Goal: Information Seeking & Learning: Learn about a topic

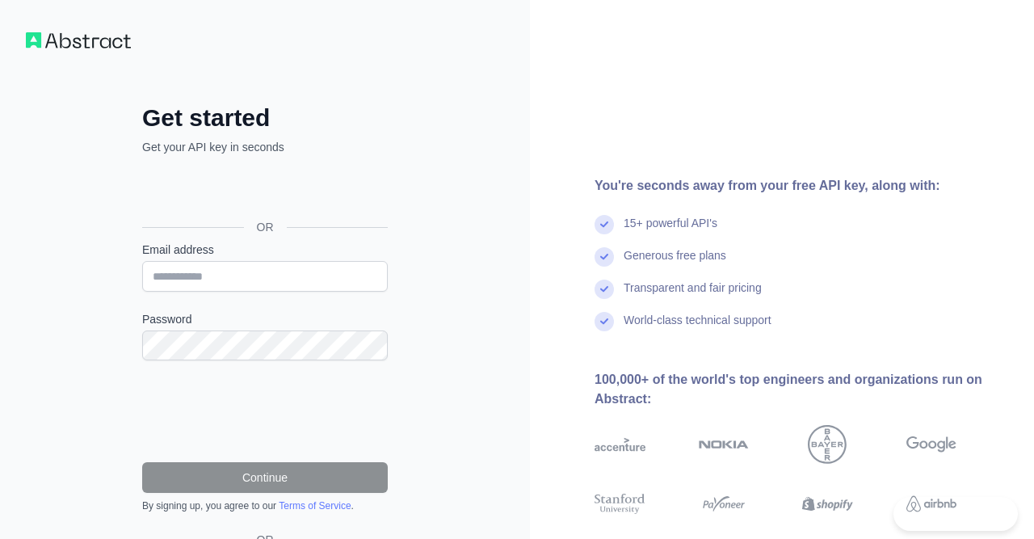
click at [253, 199] on div "Sign in with Google. Opens in new tab" at bounding box center [263, 191] width 242 height 36
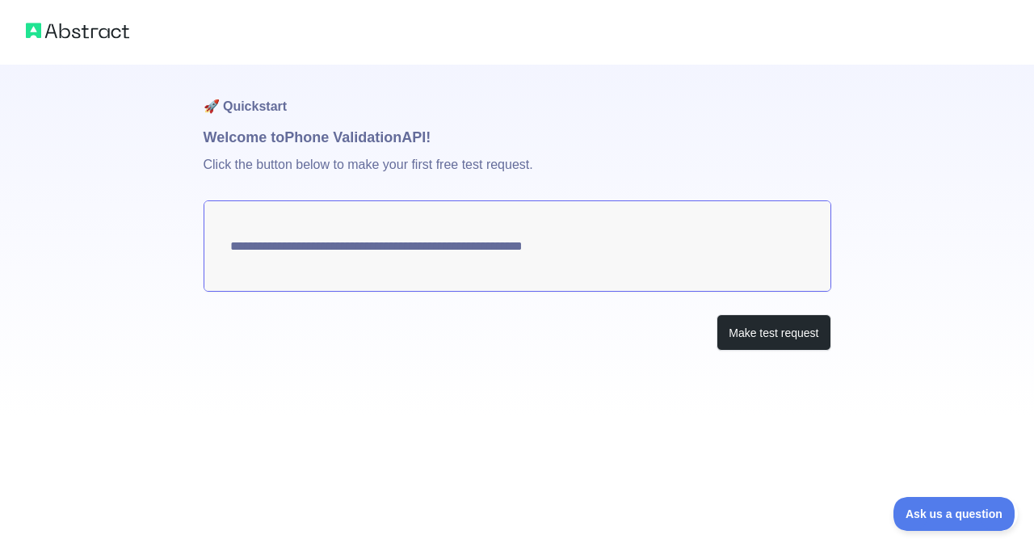
click at [531, 258] on textarea "**********" at bounding box center [518, 245] width 628 height 91
click at [758, 348] on button "Make test request" at bounding box center [773, 332] width 114 height 36
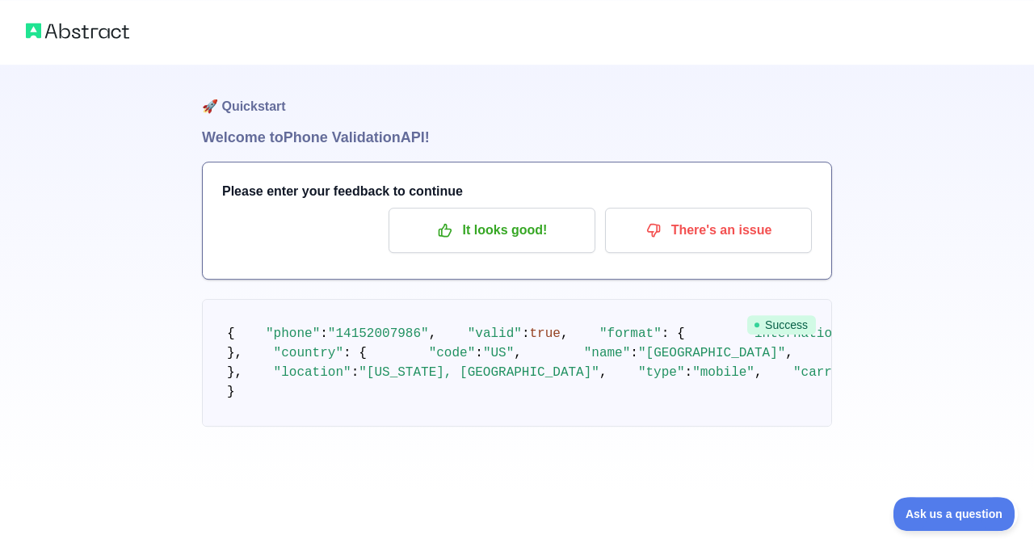
scroll to position [2, 0]
click at [406, 341] on span ""14152007986"" at bounding box center [378, 333] width 101 height 15
drag, startPoint x: 401, startPoint y: 349, endPoint x: 474, endPoint y: 337, distance: 73.7
click at [474, 337] on pre "{ "phone" : "14152007986" , "valid" : true , "format" : { "international" : "+1…" at bounding box center [517, 363] width 630 height 128
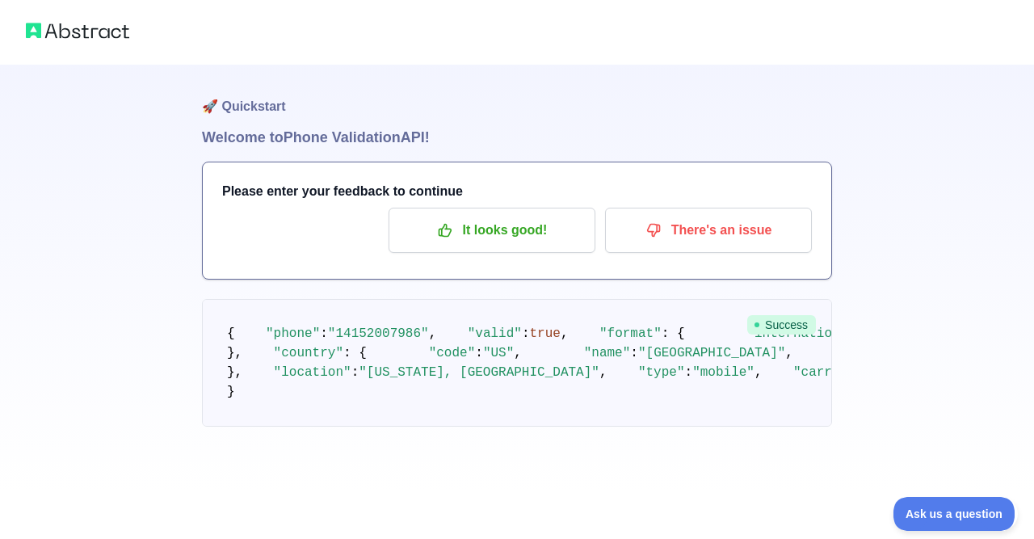
scroll to position [0, 0]
click at [0, 328] on div "🚀 Quickstart Welcome to Phone Validation API! Please enter your feedback to con…" at bounding box center [517, 245] width 1034 height 491
click at [77, 32] on img at bounding box center [77, 30] width 103 height 23
drag, startPoint x: 15, startPoint y: 31, endPoint x: 194, endPoint y: 143, distance: 211.1
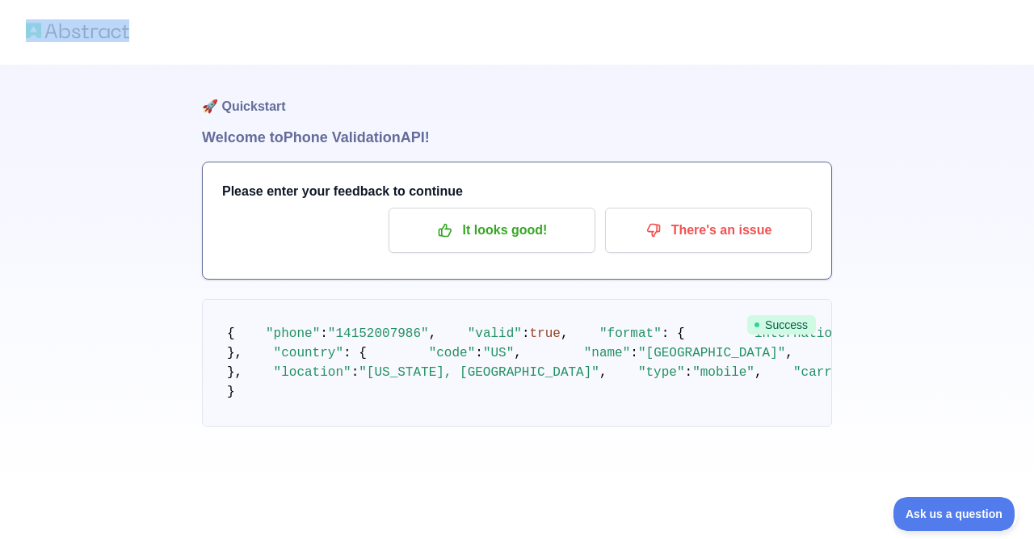
click at [194, 143] on div "🚀 Quickstart Welcome to Phone Validation API! Please enter your feedback to con…" at bounding box center [517, 269] width 1034 height 539
click at [194, 143] on div "🚀 Quickstart Welcome to Phone Validation API! Please enter your feedback to con…" at bounding box center [517, 245] width 1034 height 491
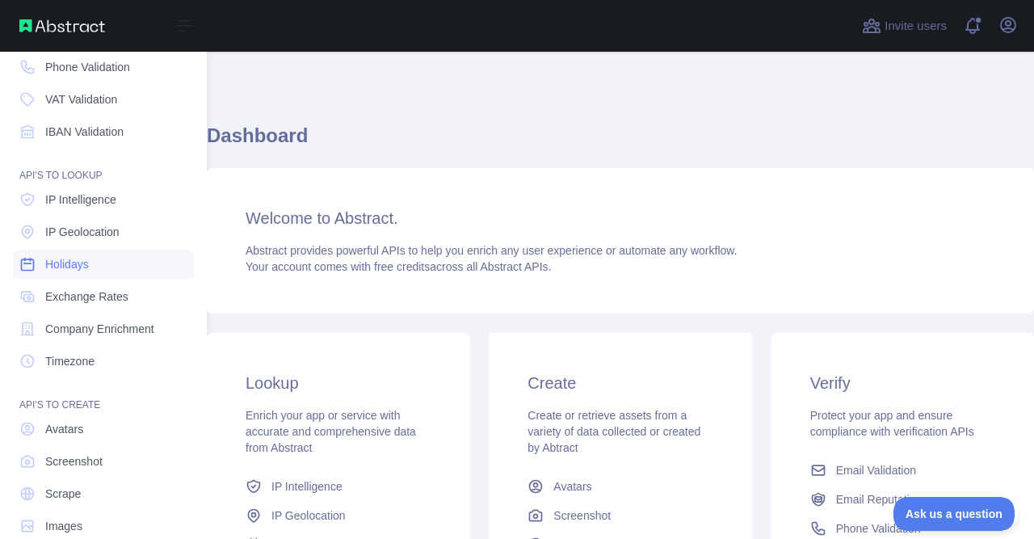
scroll to position [139, 0]
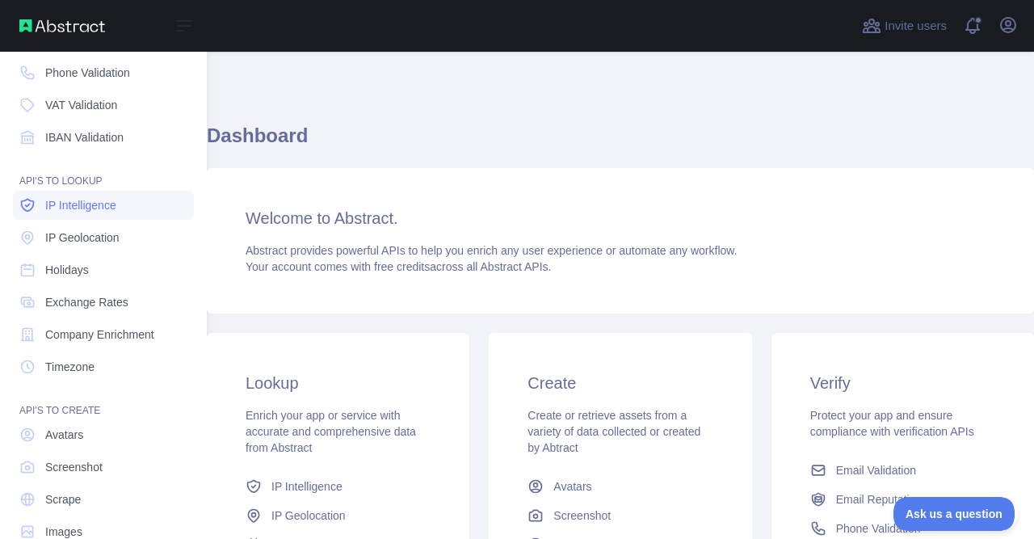
click at [141, 212] on link "IP Intelligence" at bounding box center [103, 205] width 181 height 29
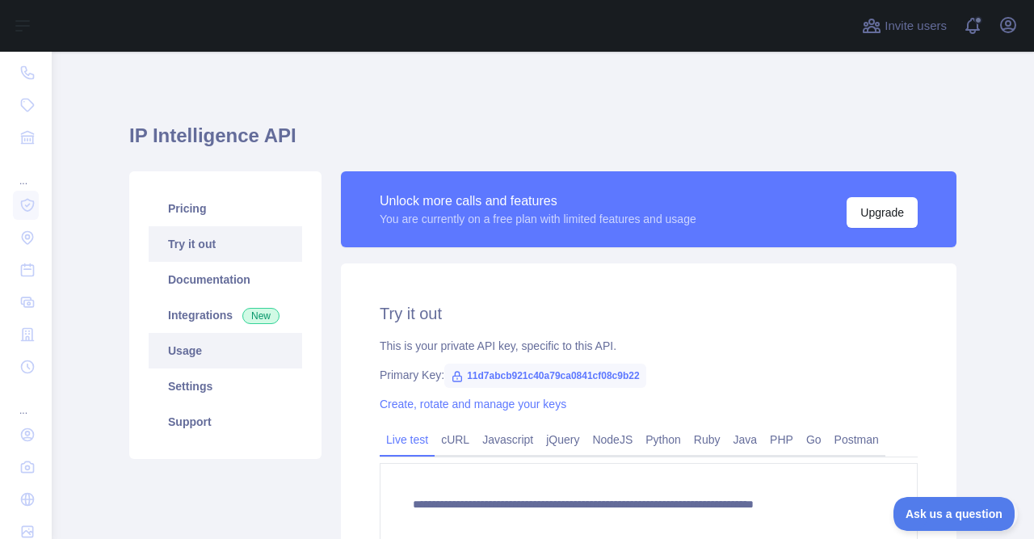
type textarea "**********"
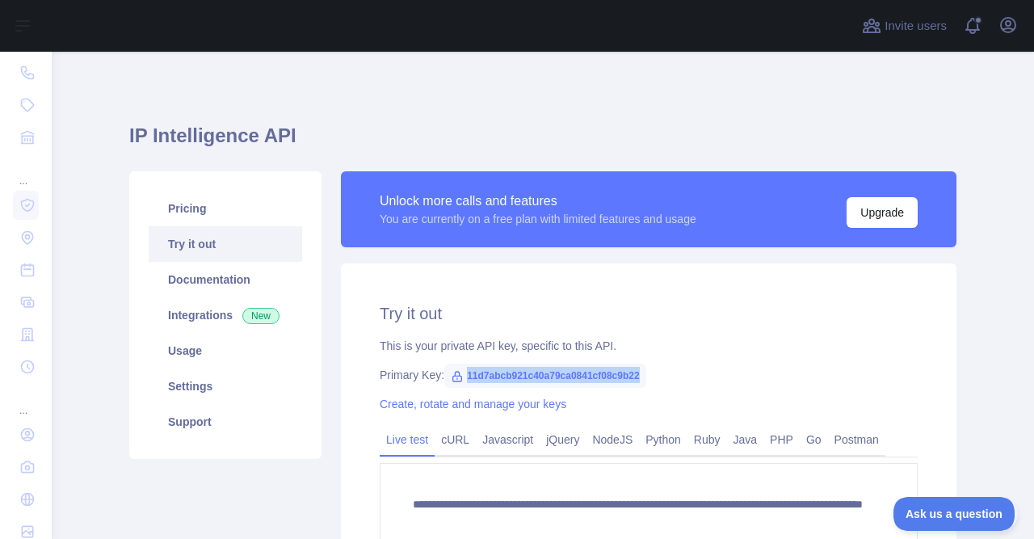
drag, startPoint x: 463, startPoint y: 374, endPoint x: 644, endPoint y: 376, distance: 180.9
click at [644, 376] on div "Primary Key: 11d7abcb921c40a79ca0841cf08c9b22" at bounding box center [649, 375] width 538 height 16
copy span "11d7abcb921c40a79ca0841cf08c9b22"
drag, startPoint x: 461, startPoint y: 372, endPoint x: 640, endPoint y: 374, distance: 179.3
click at [640, 374] on span "11d7abcb921c40a79ca0841cf08c9b22" at bounding box center [545, 375] width 202 height 24
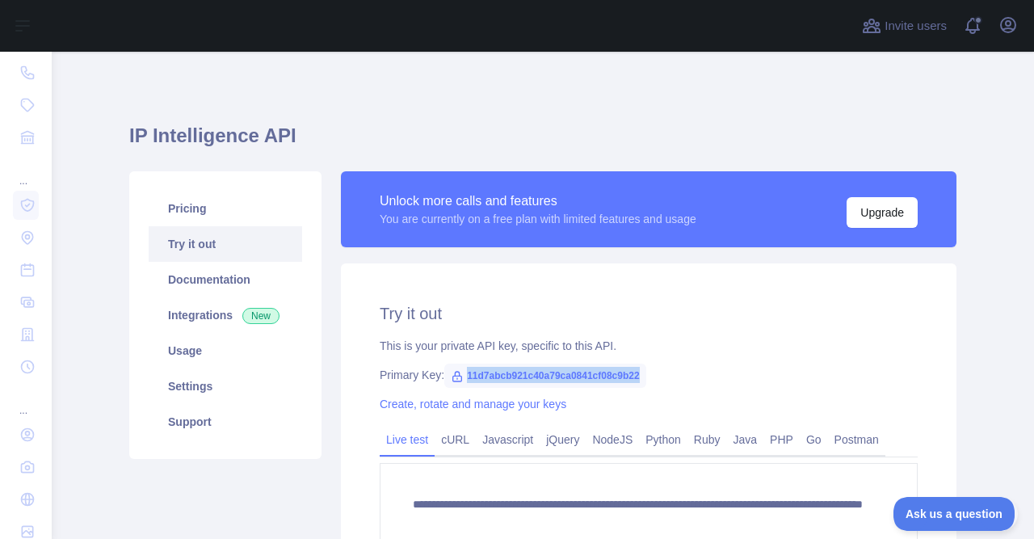
copy span "11d7abcb921c40a79ca0841cf08c9b22"
click at [290, 510] on div "Pricing Try it out Documentation Integrations New Usage Settings Support" at bounding box center [226, 409] width 212 height 476
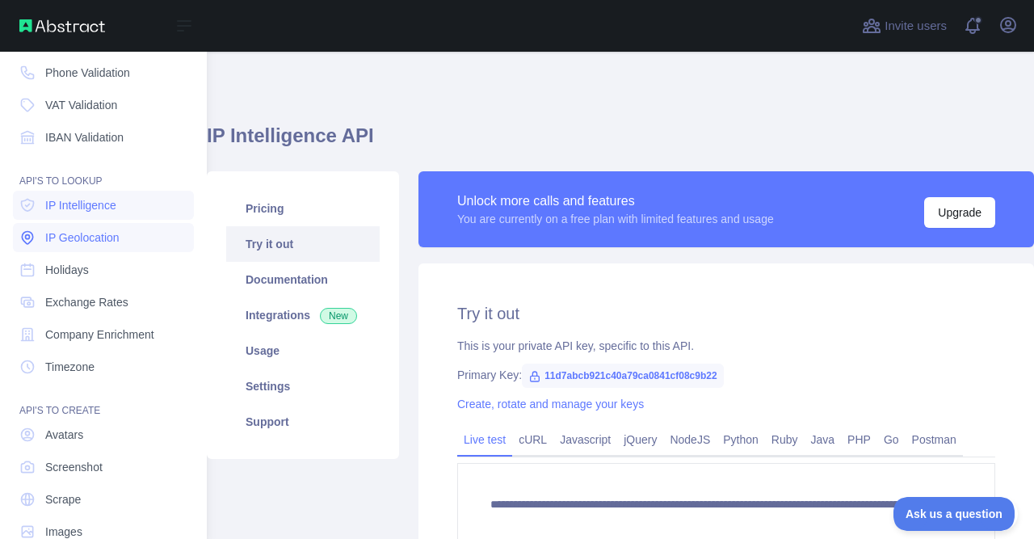
click at [90, 237] on span "IP Geolocation" at bounding box center [82, 237] width 74 height 16
click at [72, 198] on span "IP Intelligence" at bounding box center [80, 205] width 71 height 16
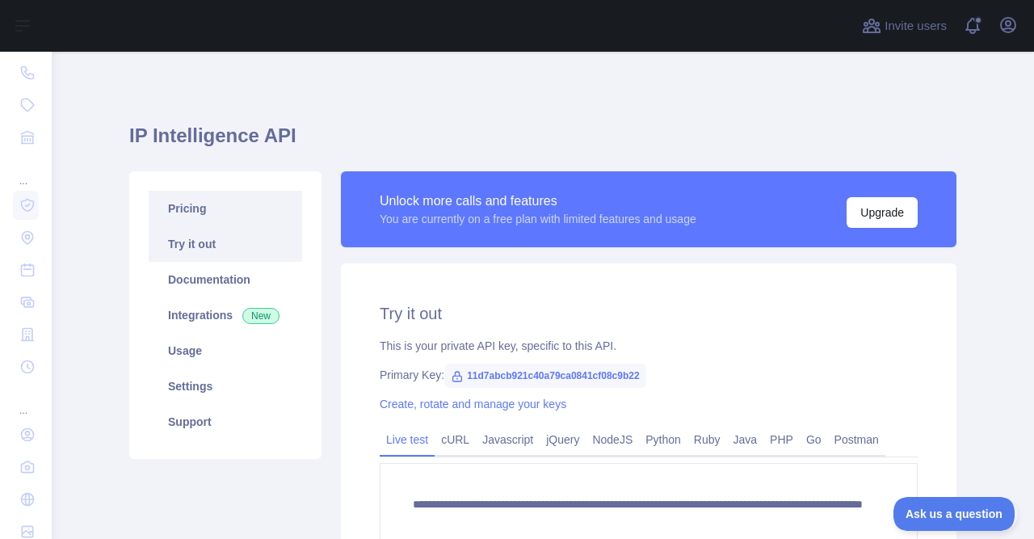
click at [244, 211] on link "Pricing" at bounding box center [225, 209] width 153 height 36
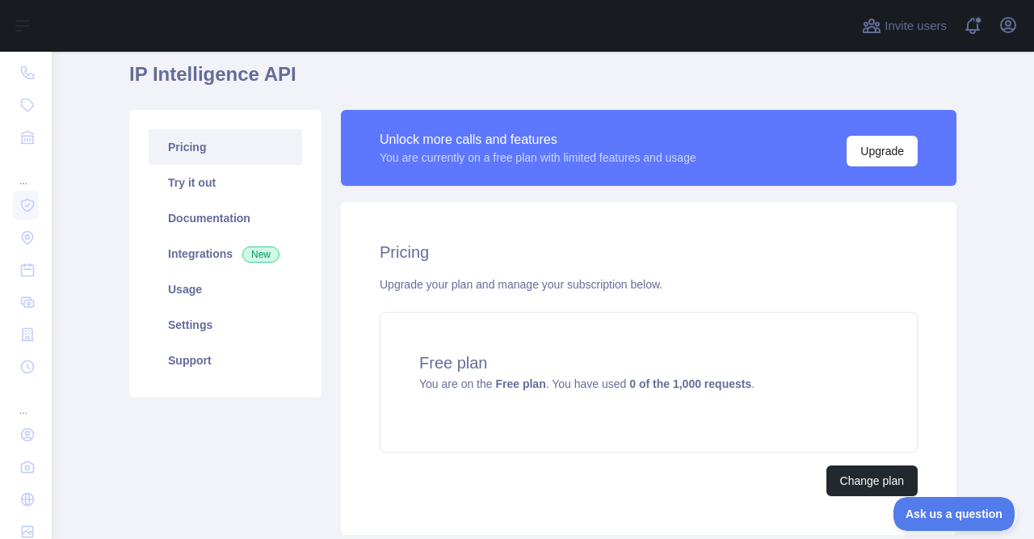
scroll to position [102, 0]
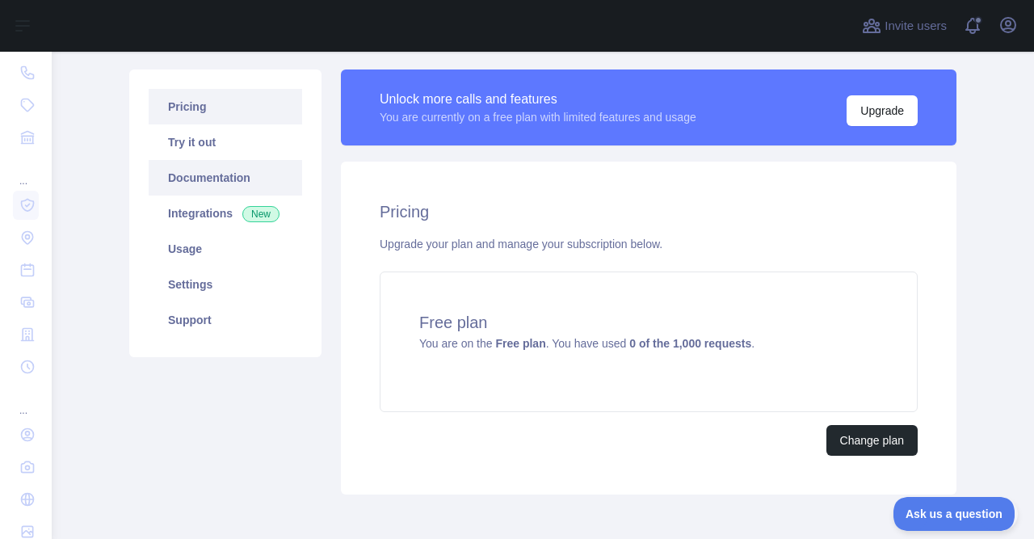
click at [203, 178] on link "Documentation" at bounding box center [225, 178] width 153 height 36
click at [198, 219] on link "Integrations New" at bounding box center [225, 213] width 153 height 36
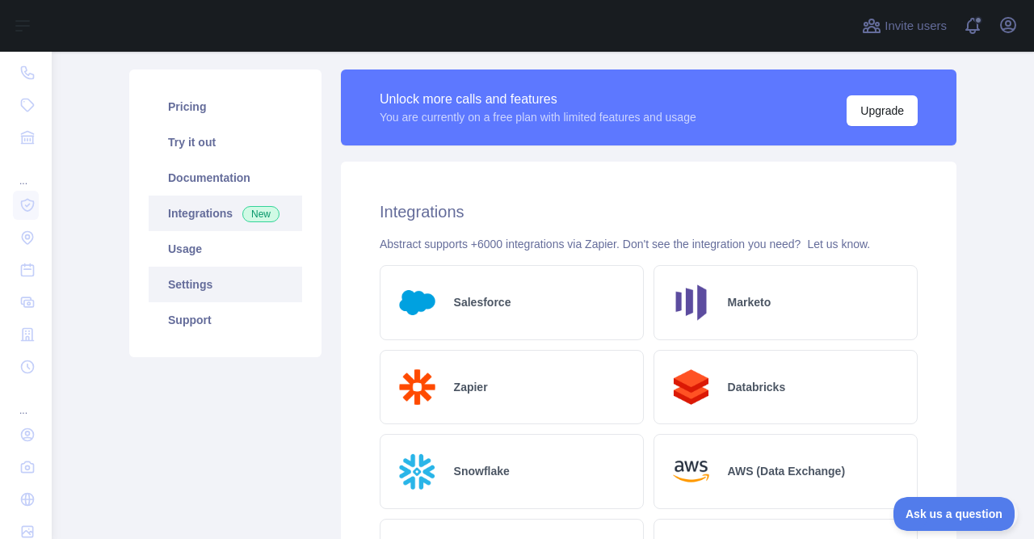
click at [187, 272] on link "Settings" at bounding box center [225, 285] width 153 height 36
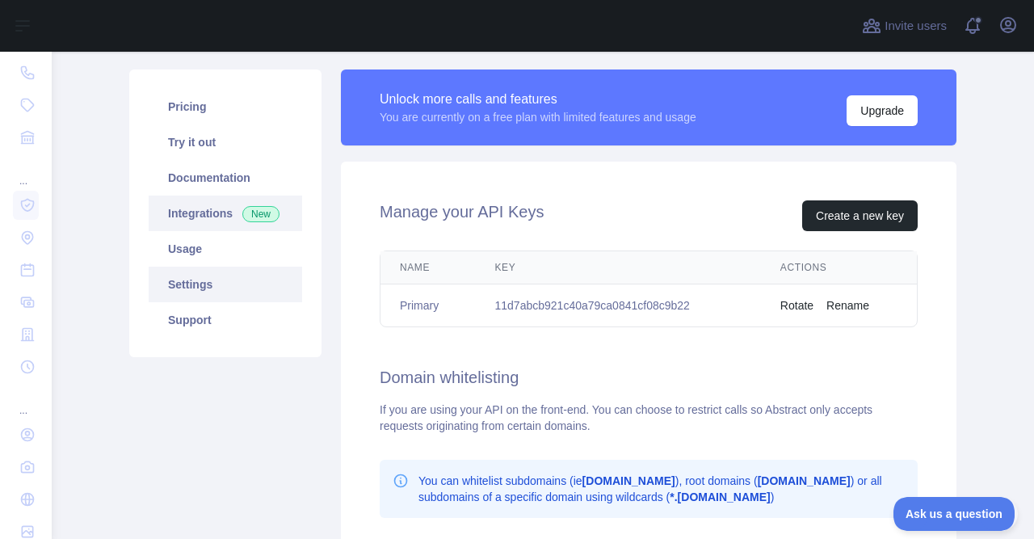
click at [183, 222] on link "Integrations New" at bounding box center [225, 213] width 153 height 36
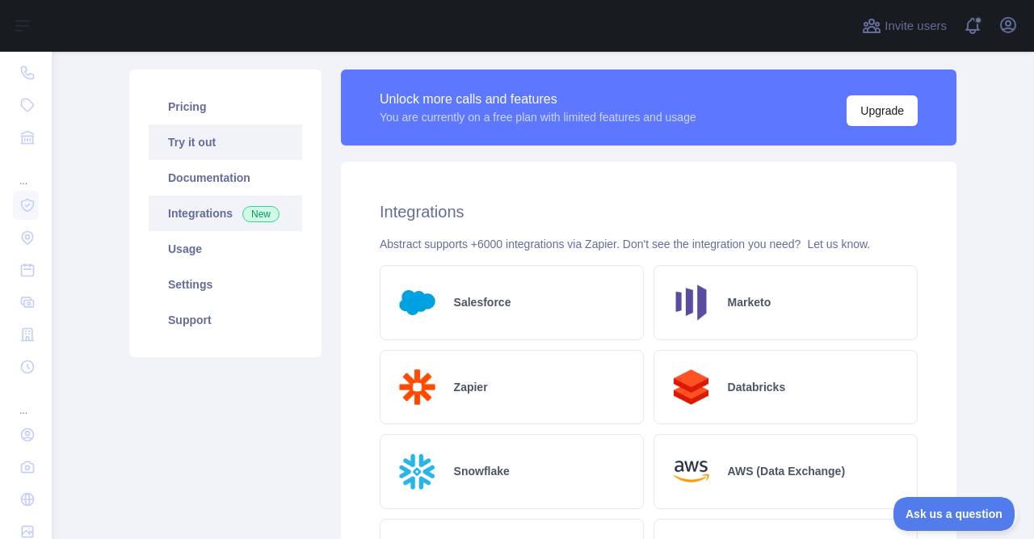
click at [175, 149] on link "Try it out" at bounding box center [225, 142] width 153 height 36
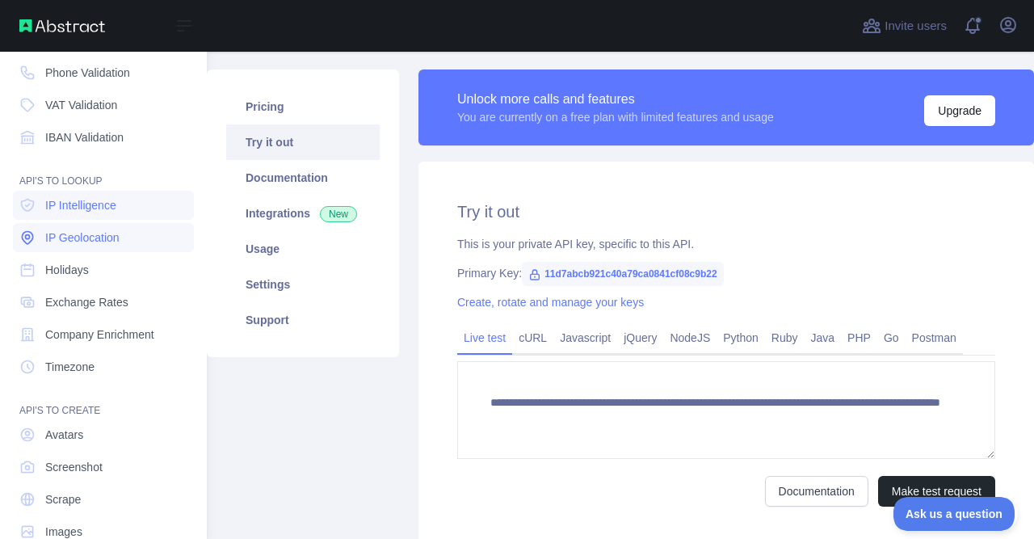
click at [134, 241] on link "IP Geolocation" at bounding box center [103, 237] width 181 height 29
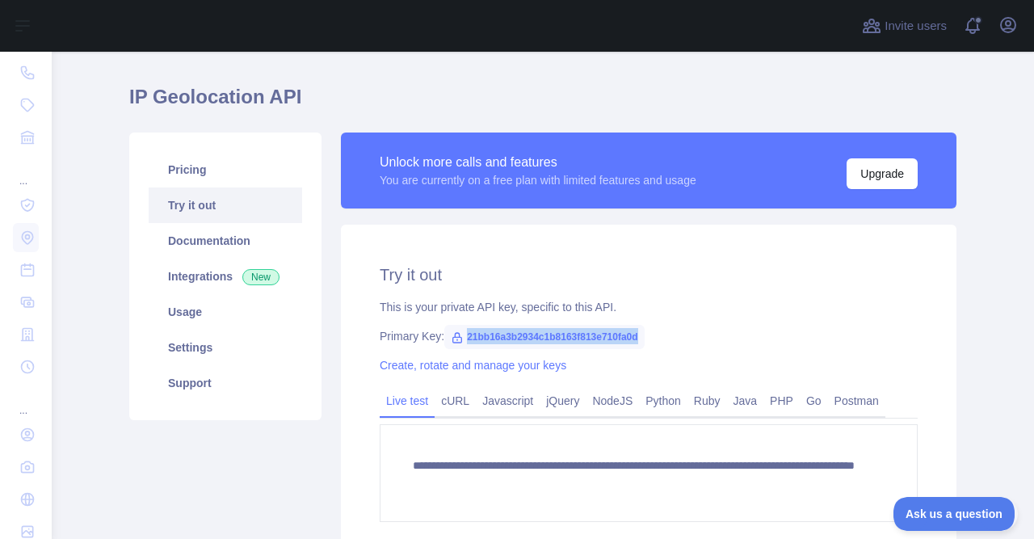
drag, startPoint x: 461, startPoint y: 334, endPoint x: 657, endPoint y: 338, distance: 195.5
click at [657, 338] on div "Primary Key: 21bb16a3b2934c1b8163f813e710fa0d" at bounding box center [649, 336] width 538 height 16
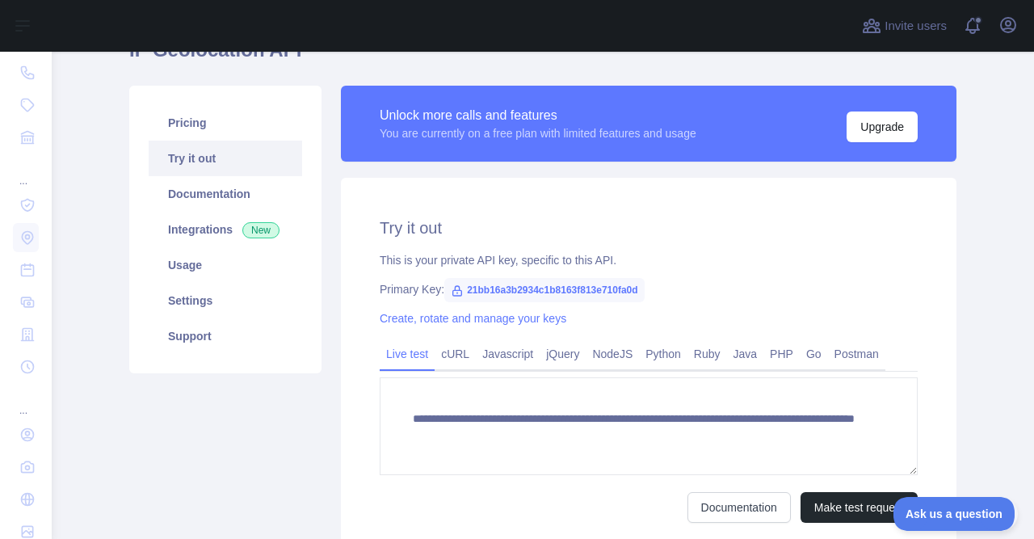
scroll to position [87, 0]
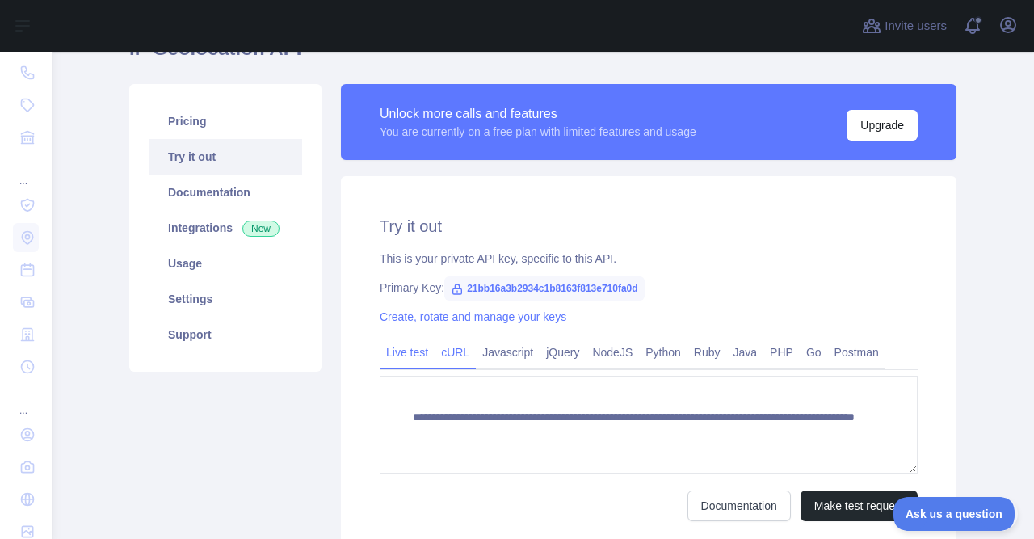
click at [448, 346] on link "cURL" at bounding box center [455, 352] width 41 height 26
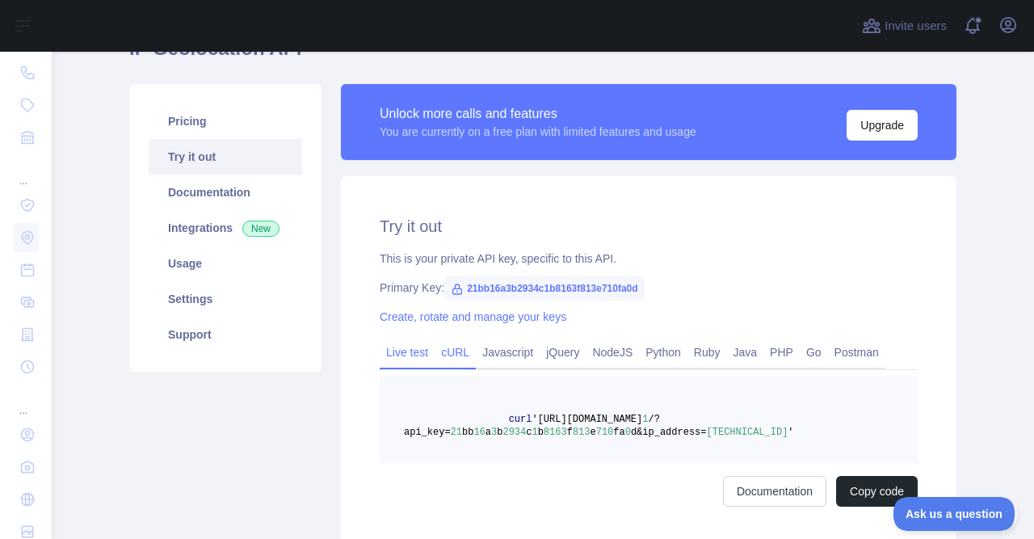
scroll to position [86, 0]
click at [392, 347] on link "Live test" at bounding box center [407, 353] width 55 height 26
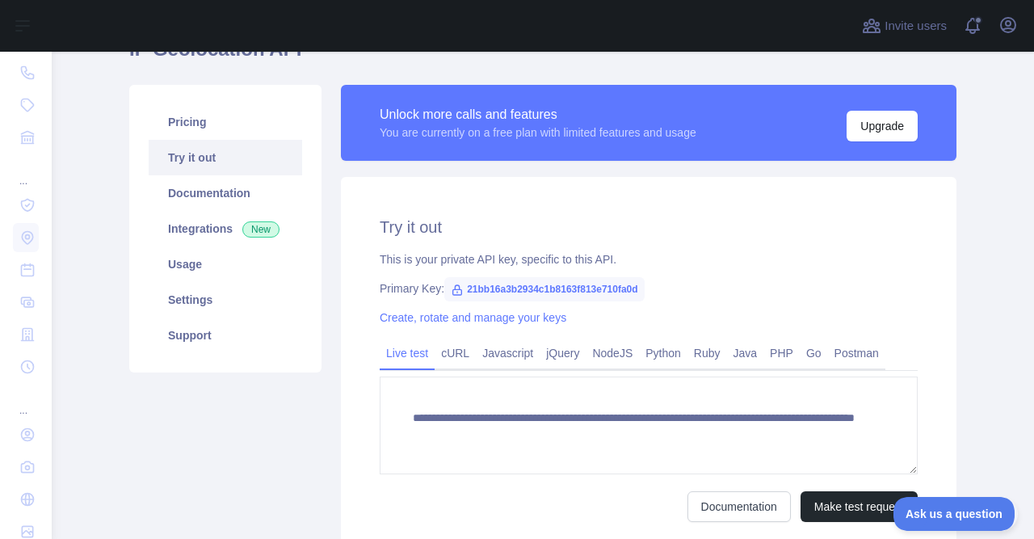
scroll to position [87, 0]
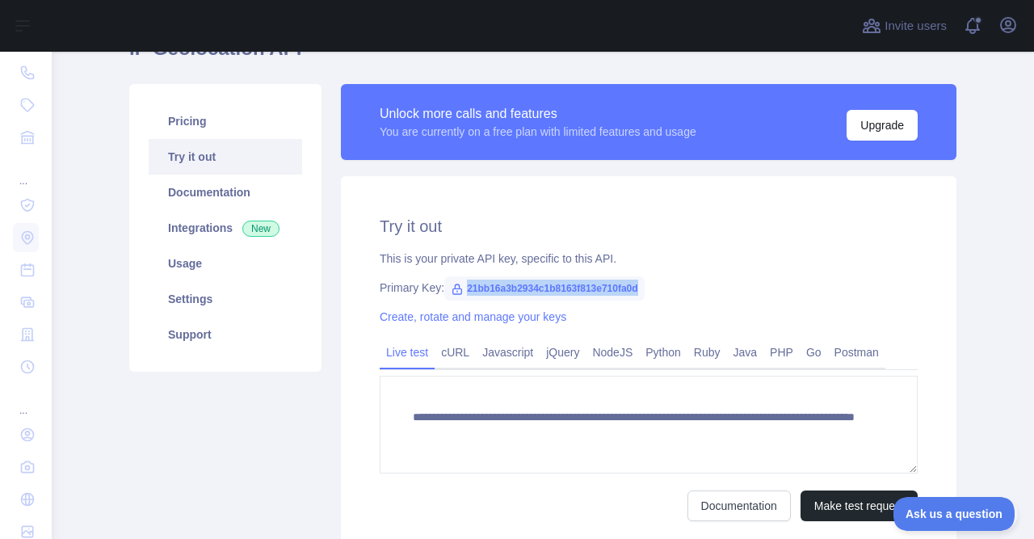
drag, startPoint x: 460, startPoint y: 288, endPoint x: 649, endPoint y: 289, distance: 189.0
click at [649, 289] on div "Primary Key: 21bb16a3b2934c1b8163f813e710fa0d" at bounding box center [649, 287] width 538 height 16
copy span "21bb16a3b2934c1b8163f813e710fa0d"
click at [551, 512] on div "Documentation Make test request" at bounding box center [649, 505] width 538 height 31
drag, startPoint x: 462, startPoint y: 291, endPoint x: 673, endPoint y: 282, distance: 211.0
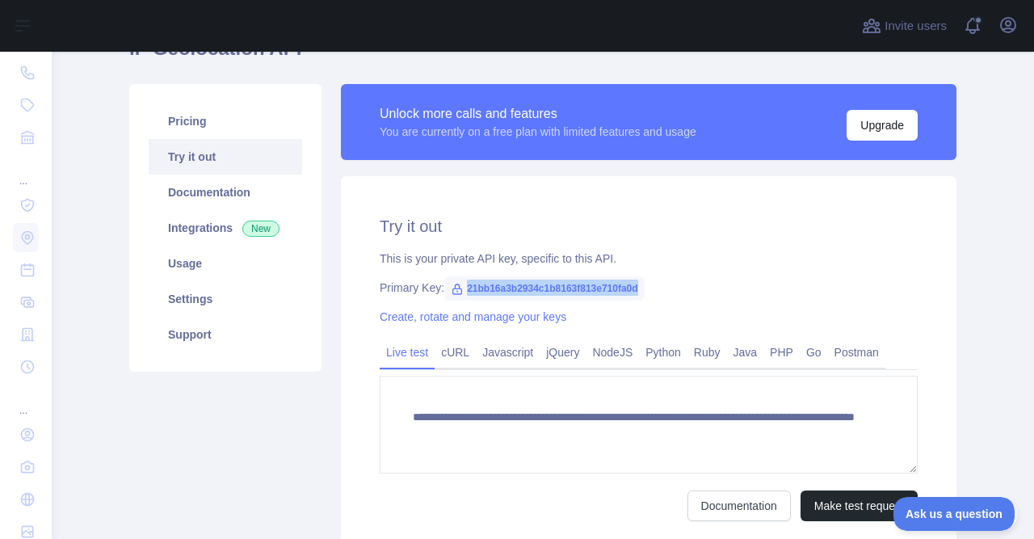
click at [673, 281] on div "Primary Key: 21bb16a3b2934c1b8163f813e710fa0d" at bounding box center [649, 287] width 538 height 16
copy span "21bb16a3b2934c1b8163f813e710fa0d"
click at [435, 481] on form "**********" at bounding box center [649, 448] width 538 height 145
click at [452, 292] on icon at bounding box center [457, 289] width 13 height 13
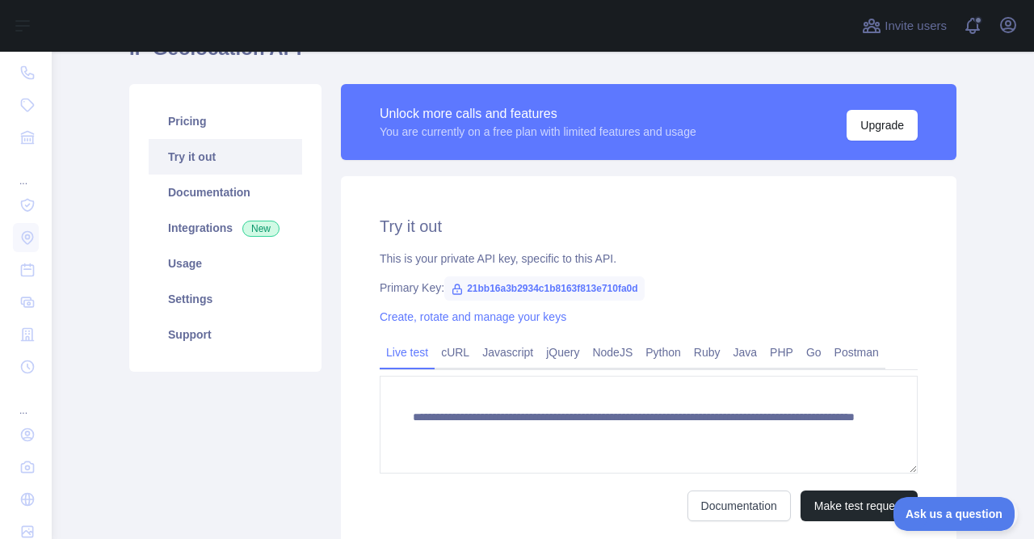
click at [452, 292] on icon at bounding box center [457, 289] width 13 height 13
click at [447, 317] on link "Create, rotate and manage your keys" at bounding box center [473, 316] width 187 height 13
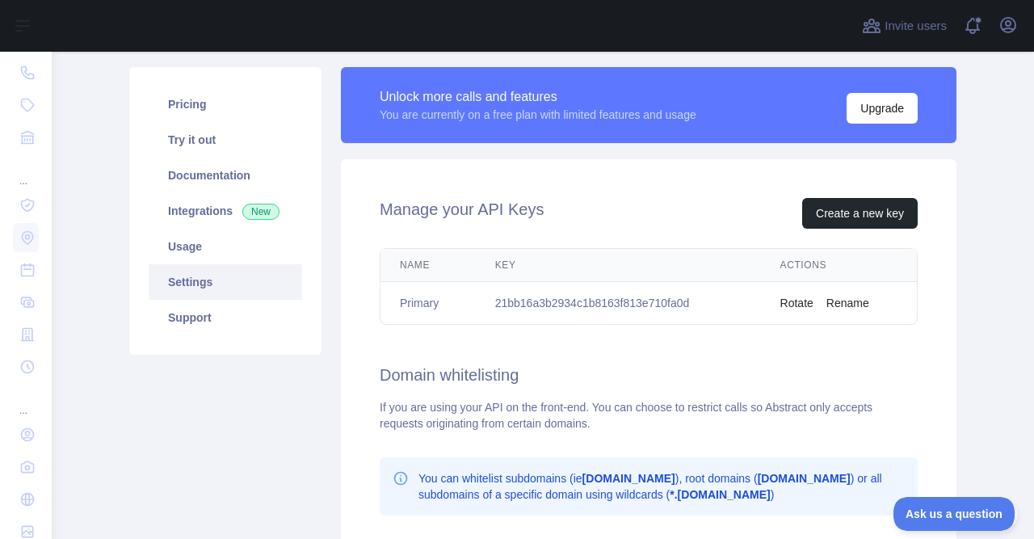
scroll to position [103, 0]
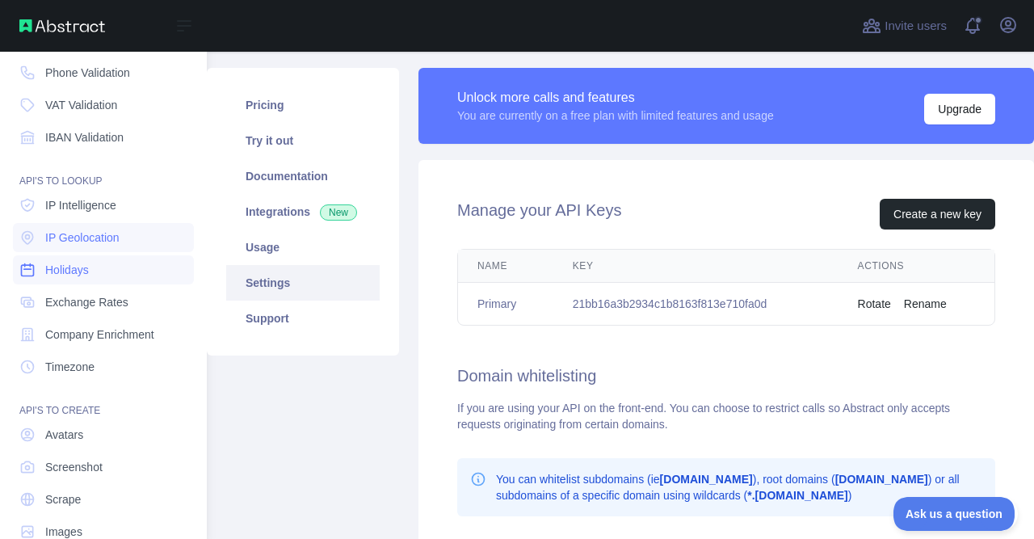
click at [99, 279] on link "Holidays" at bounding box center [103, 269] width 181 height 29
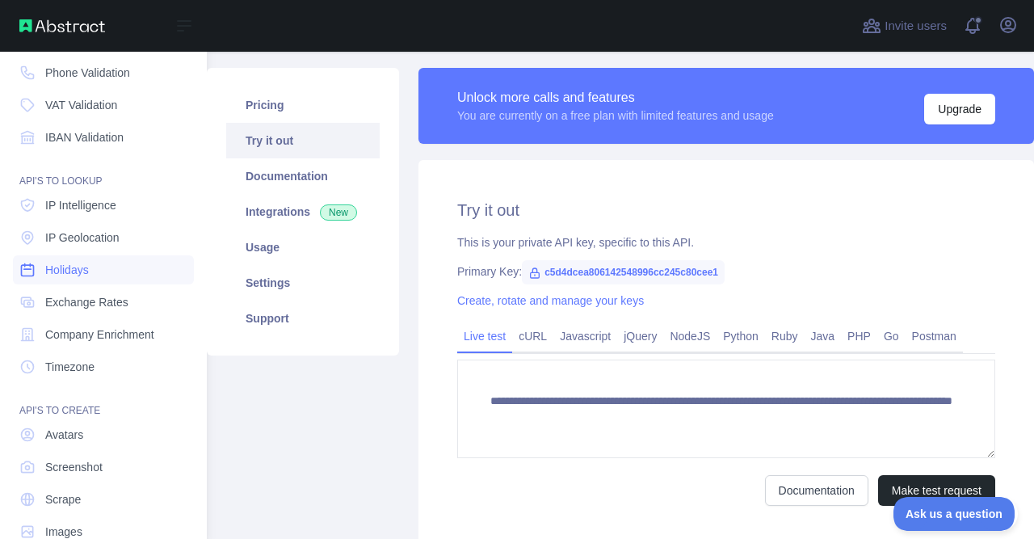
scroll to position [39, 0]
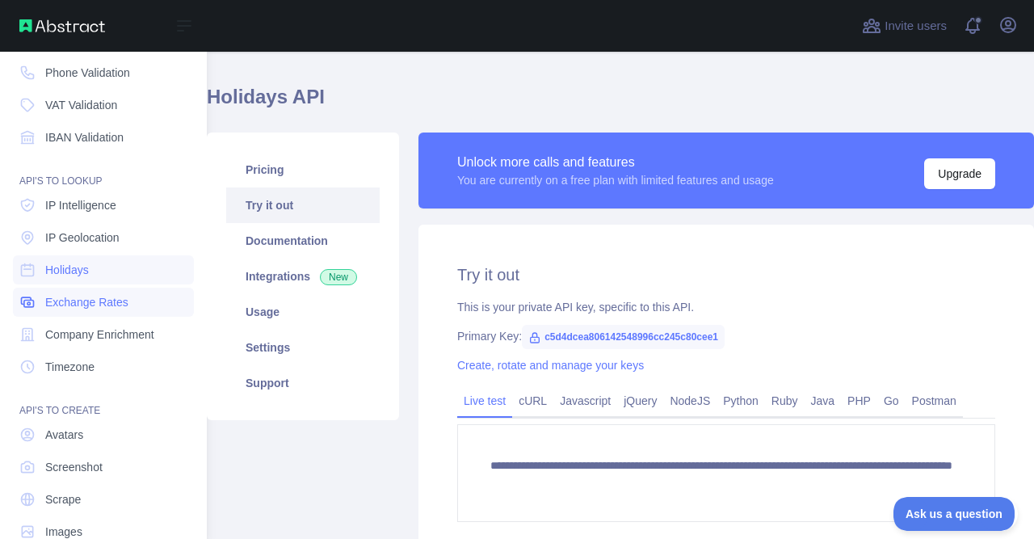
click at [103, 306] on span "Exchange Rates" at bounding box center [86, 302] width 83 height 16
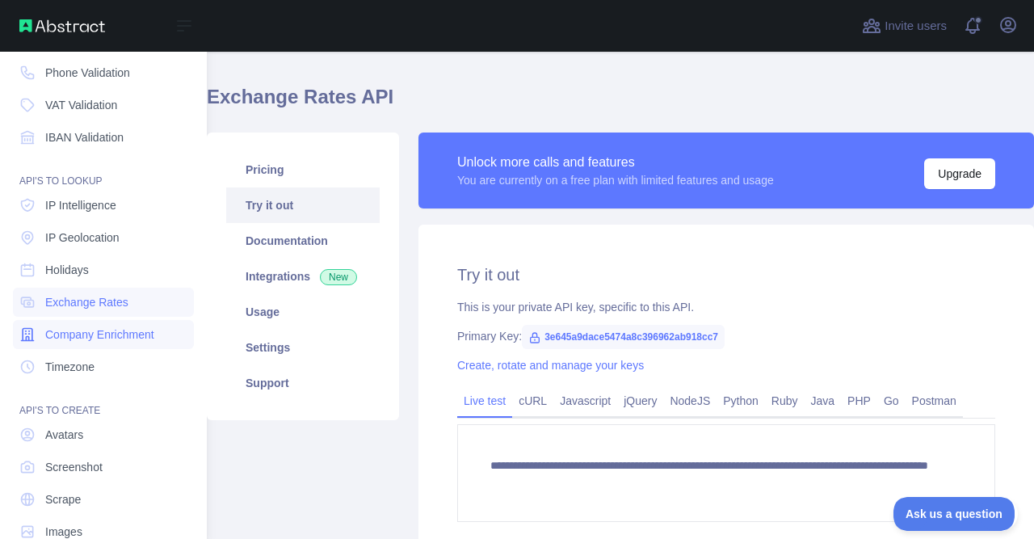
click at [111, 338] on span "Company Enrichment" at bounding box center [99, 334] width 109 height 16
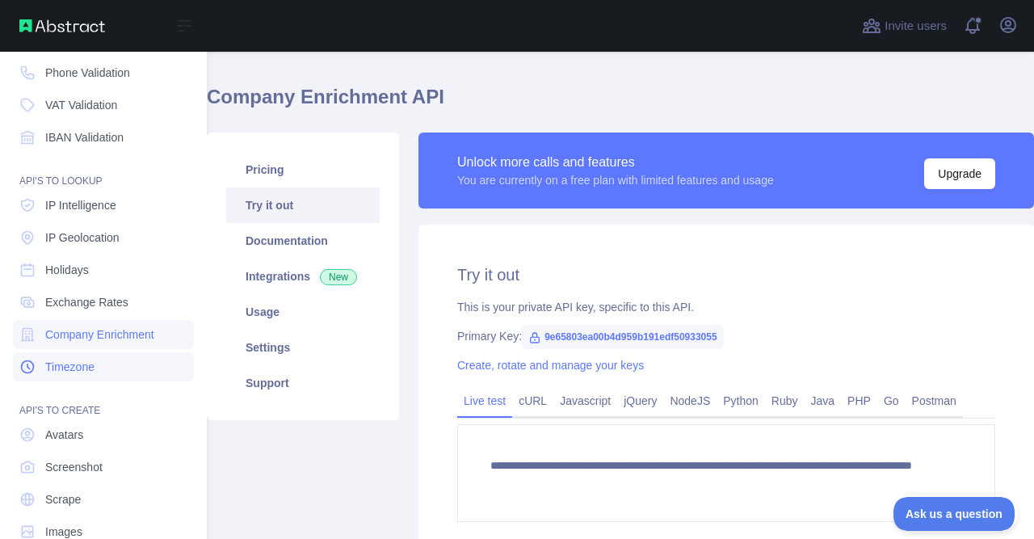
click at [109, 368] on link "Timezone" at bounding box center [103, 366] width 181 height 29
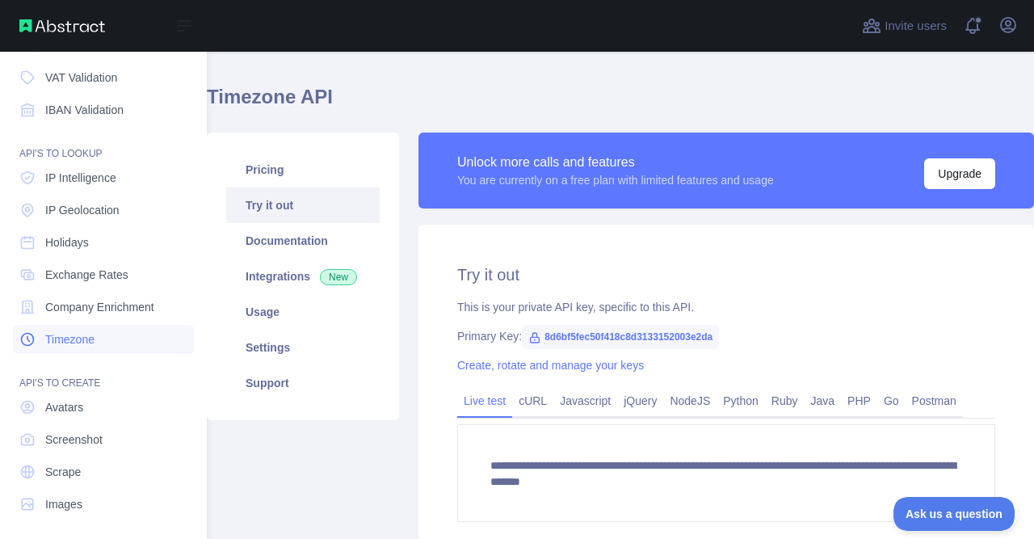
scroll to position [171, 0]
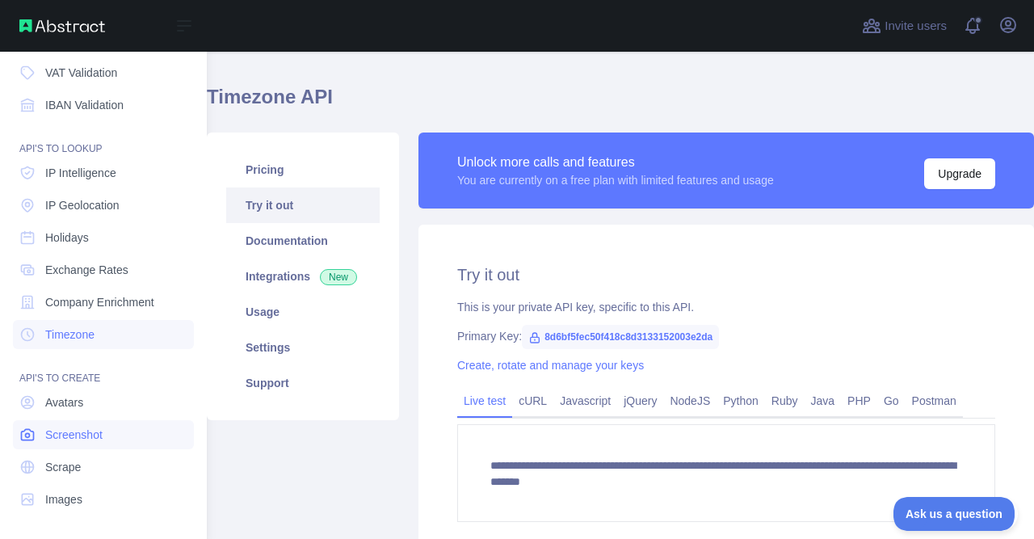
click at [110, 422] on link "Screenshot" at bounding box center [103, 434] width 181 height 29
click at [113, 413] on link "Avatars" at bounding box center [103, 402] width 181 height 29
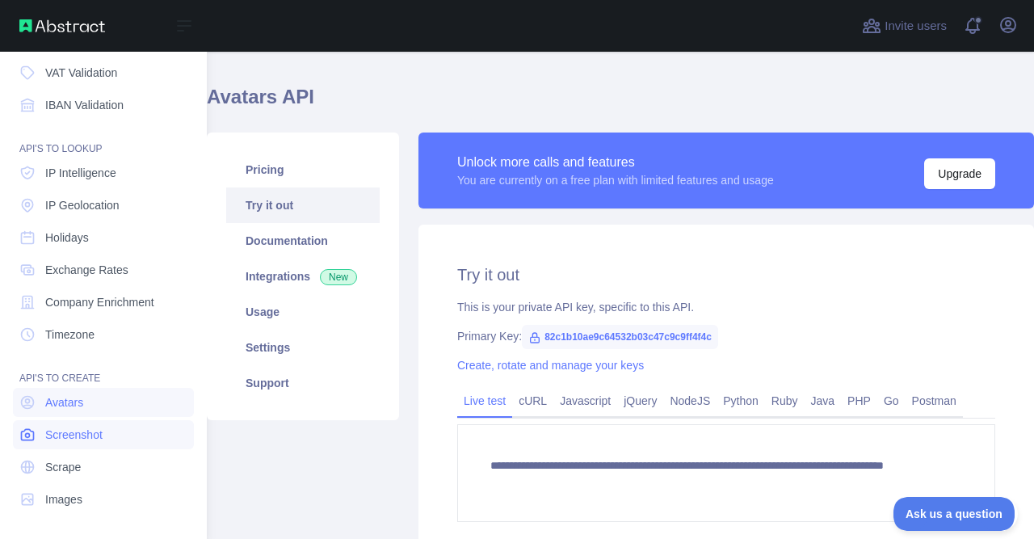
click at [112, 442] on link "Screenshot" at bounding box center [103, 434] width 181 height 29
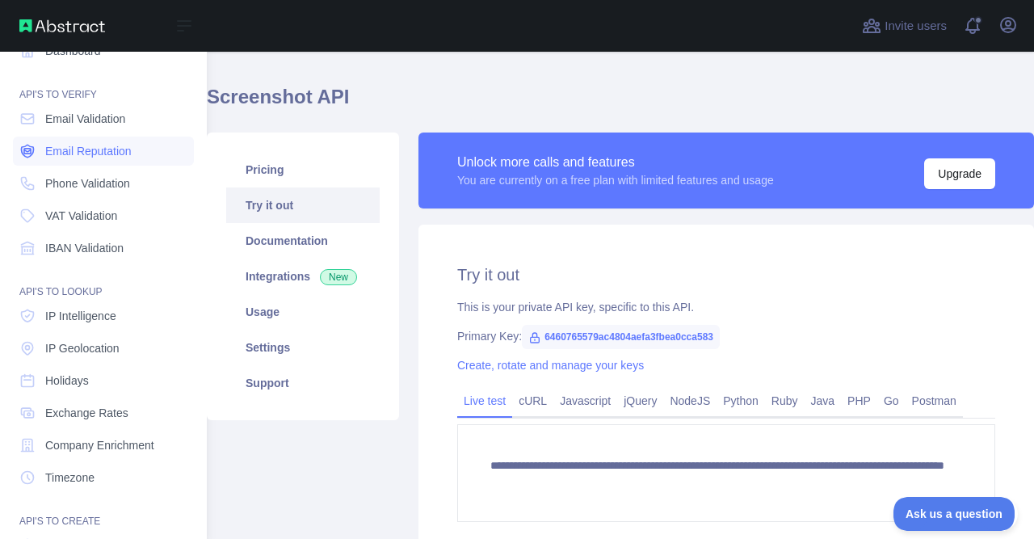
scroll to position [18, 0]
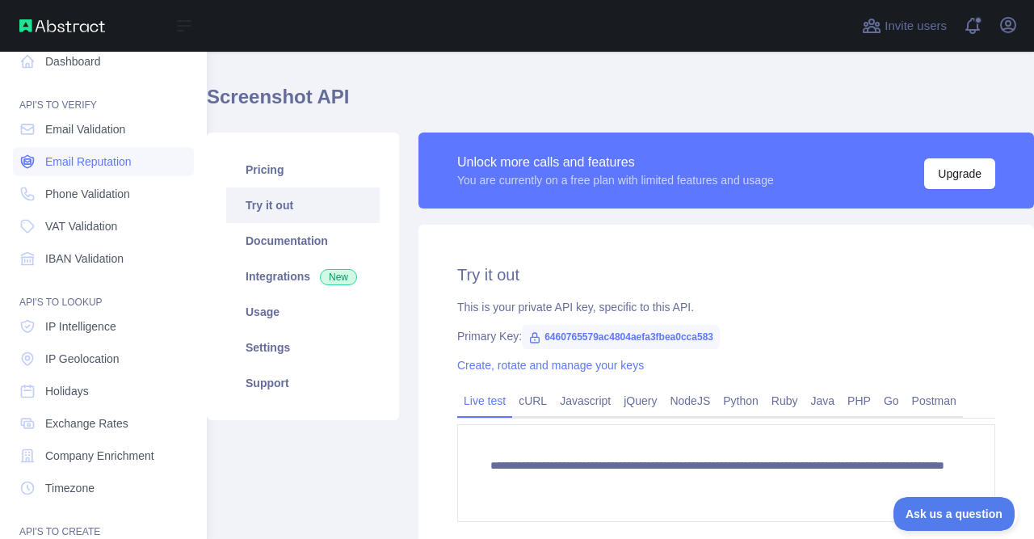
click at [115, 157] on span "Email Reputation" at bounding box center [88, 161] width 86 height 16
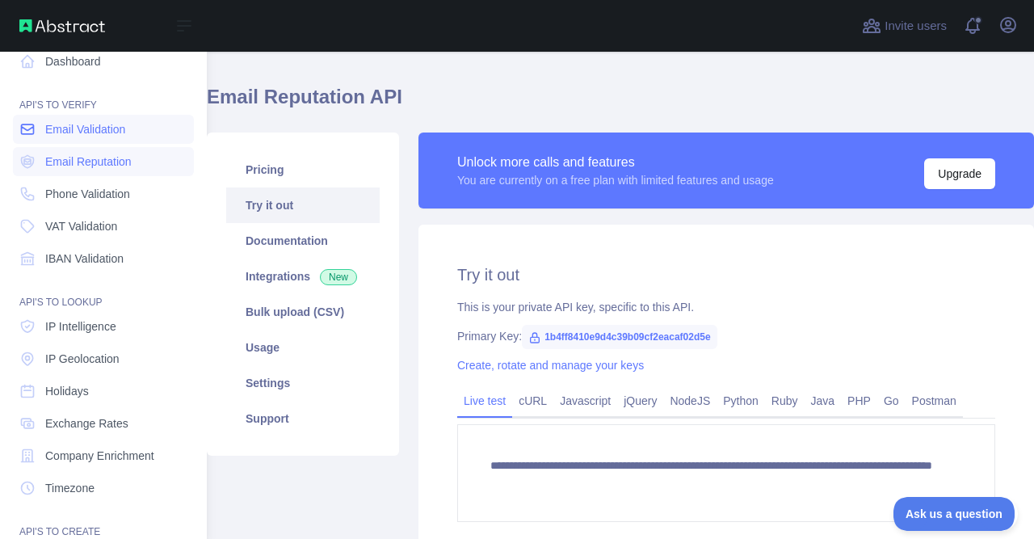
click at [125, 131] on link "Email Validation" at bounding box center [103, 129] width 181 height 29
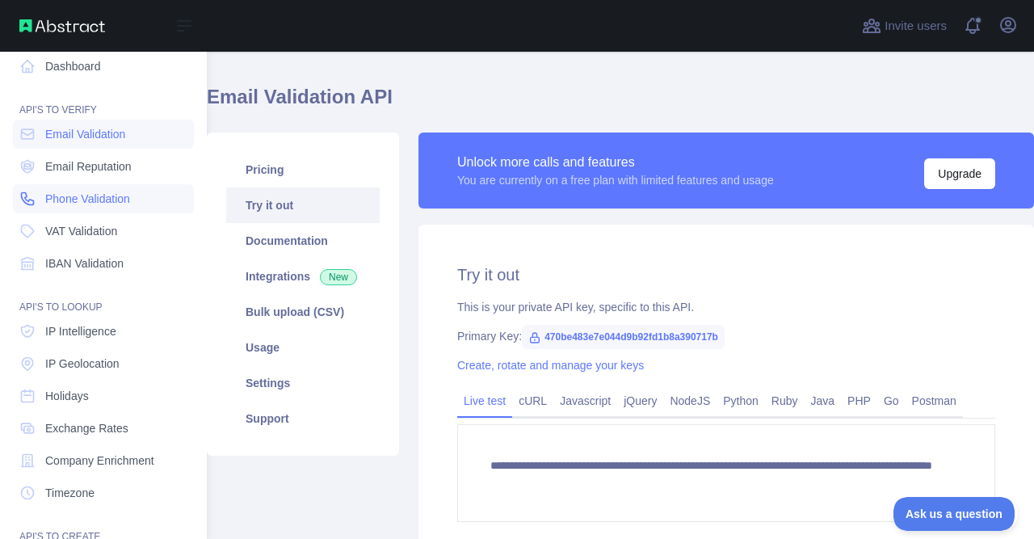
click at [120, 188] on link "Phone Validation" at bounding box center [103, 198] width 181 height 29
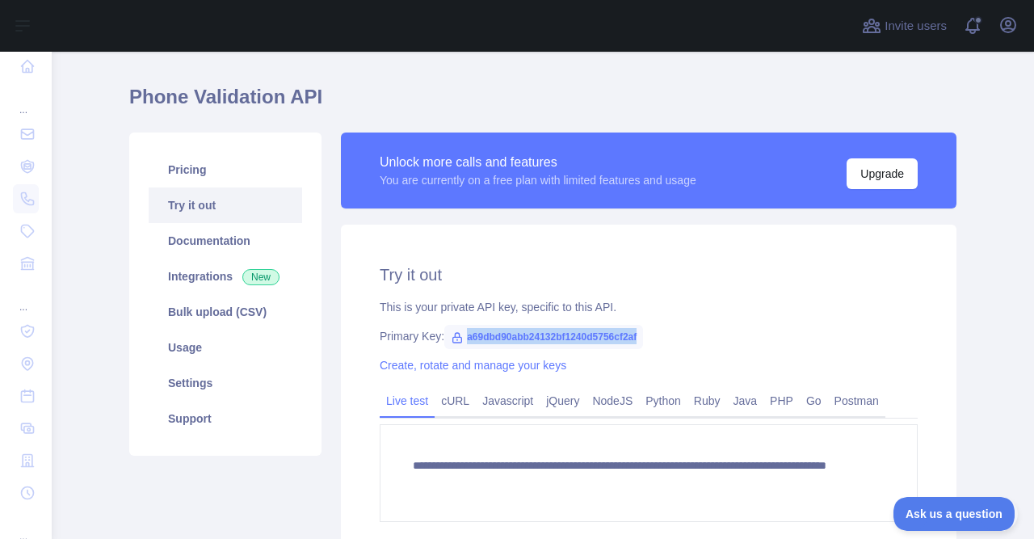
drag, startPoint x: 463, startPoint y: 335, endPoint x: 652, endPoint y: 342, distance: 189.1
click at [652, 342] on div "Primary Key: a69dbd90abb24132bf1240d5756cf2af" at bounding box center [649, 336] width 538 height 16
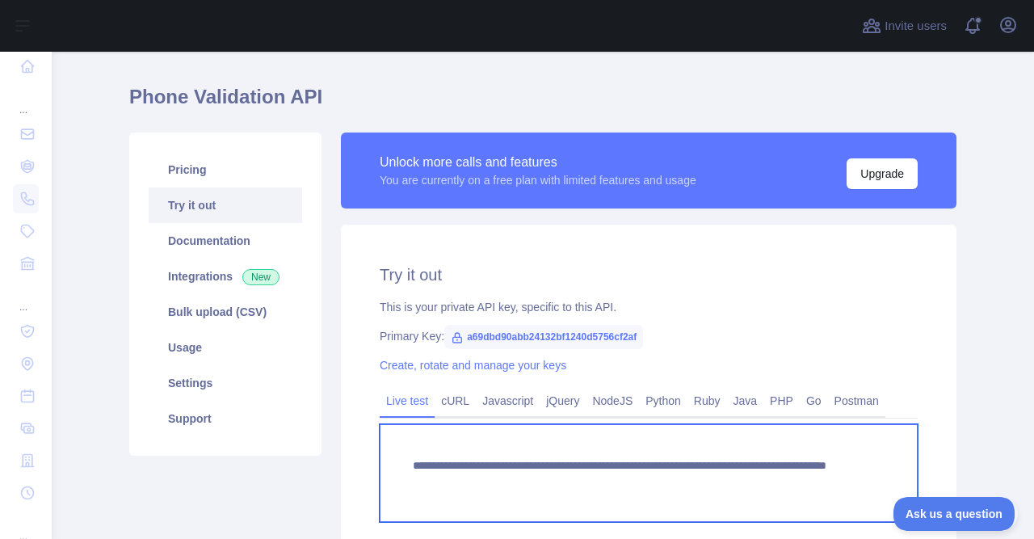
click at [708, 482] on textarea "**********" at bounding box center [649, 473] width 538 height 98
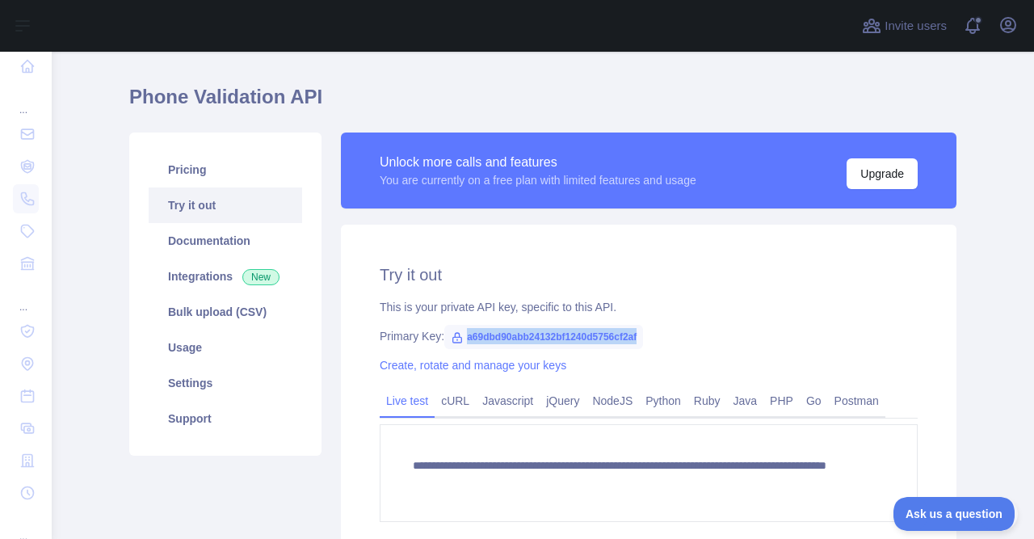
drag, startPoint x: 460, startPoint y: 334, endPoint x: 660, endPoint y: 331, distance: 200.3
click at [660, 331] on div "Primary Key: a69dbd90abb24132bf1240d5756cf2af" at bounding box center [649, 336] width 538 height 16
copy span "a69dbd90abb24132bf1240d5756cf2af"
click at [1012, 220] on main "**********" at bounding box center [543, 295] width 982 height 487
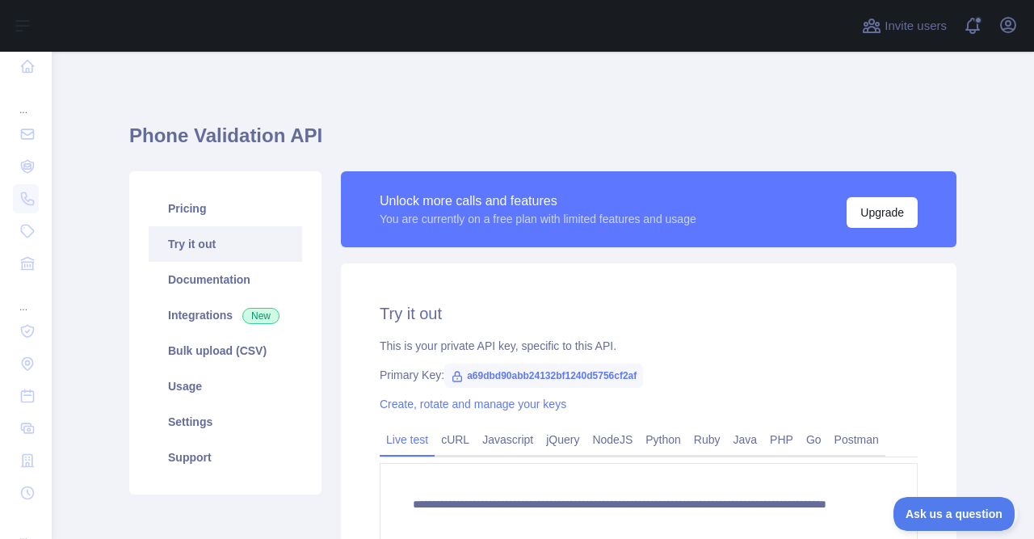
click at [435, 426] on link "cURL" at bounding box center [455, 439] width 41 height 26
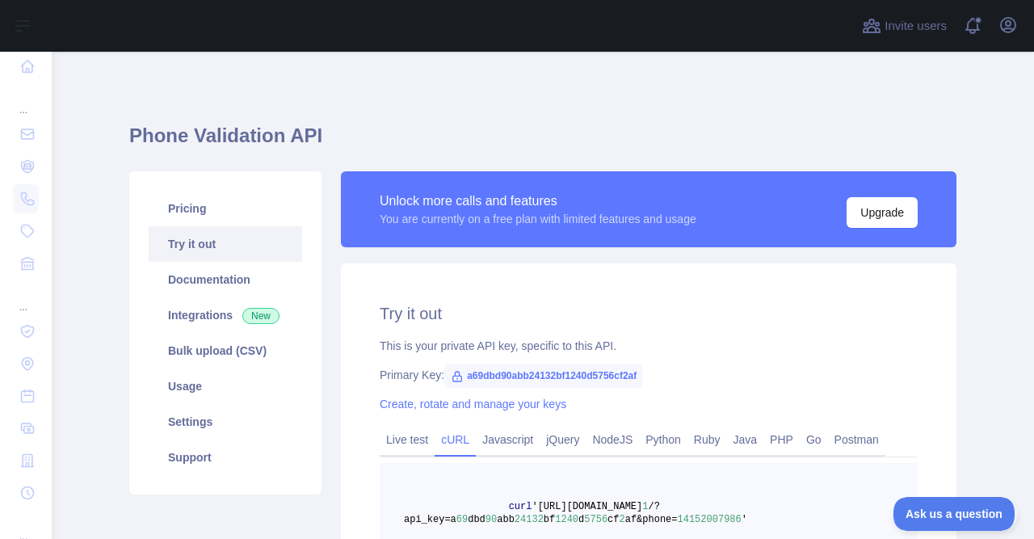
click at [435, 426] on link "cURL" at bounding box center [455, 439] width 41 height 26
click at [537, 40] on div at bounding box center [452, 26] width 775 height 52
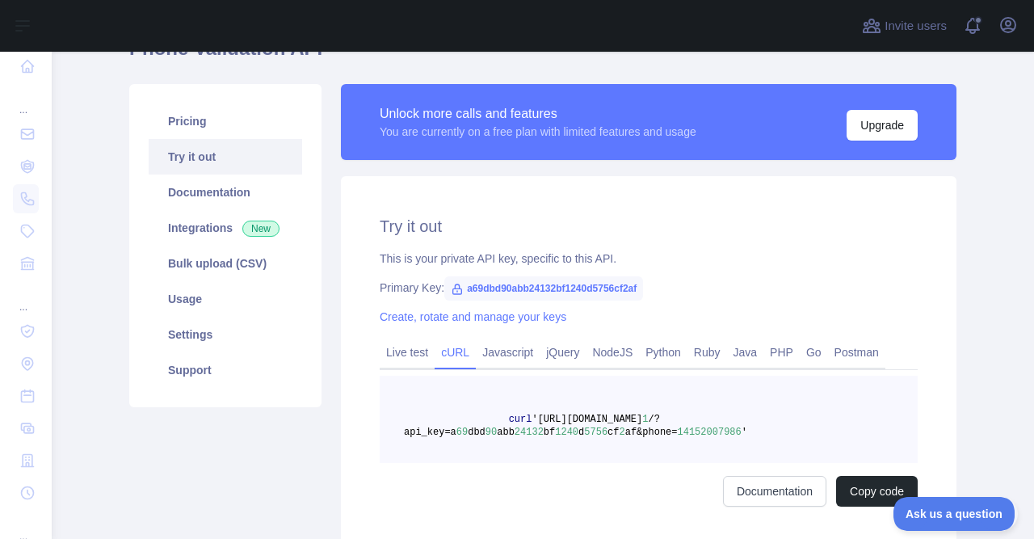
scroll to position [89, 0]
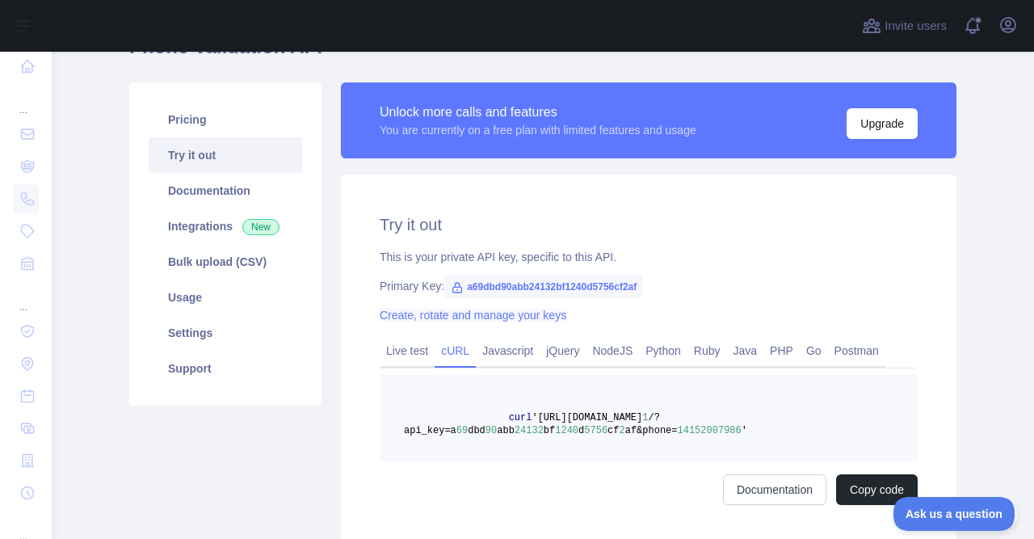
click at [405, 318] on link "Create, rotate and manage your keys" at bounding box center [473, 315] width 187 height 13
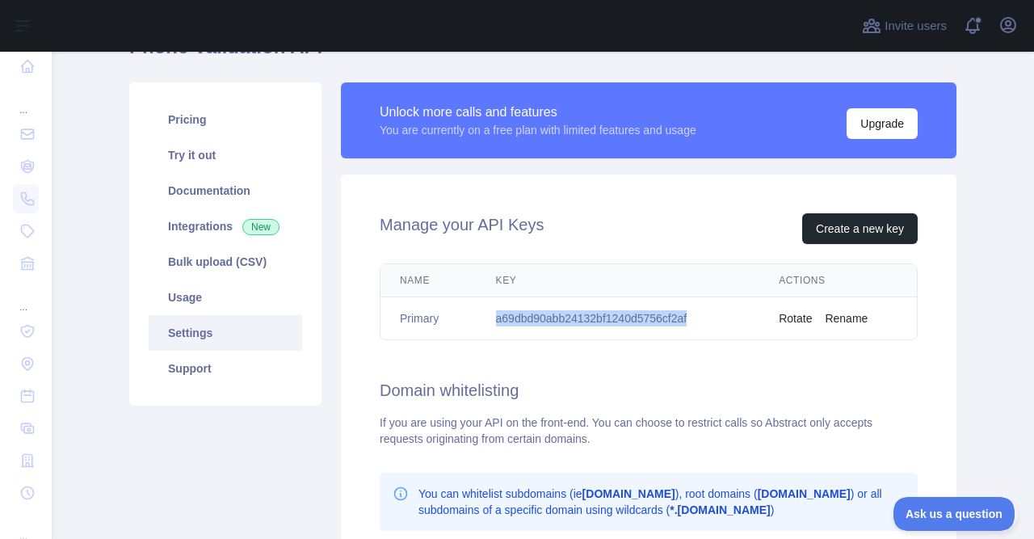
drag, startPoint x: 489, startPoint y: 313, endPoint x: 741, endPoint y: 313, distance: 252.0
click at [741, 313] on td "a69dbd90abb24132bf1240d5756cf2af" at bounding box center [617, 318] width 283 height 43
copy td "a69dbd90abb24132bf1240d5756cf2af"
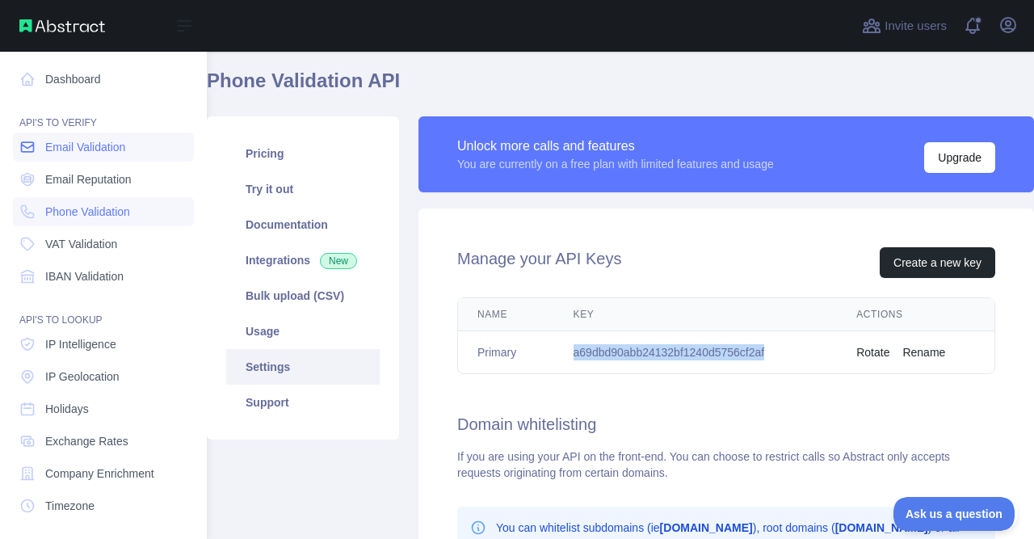
click at [62, 149] on span "Email Validation" at bounding box center [85, 147] width 80 height 16
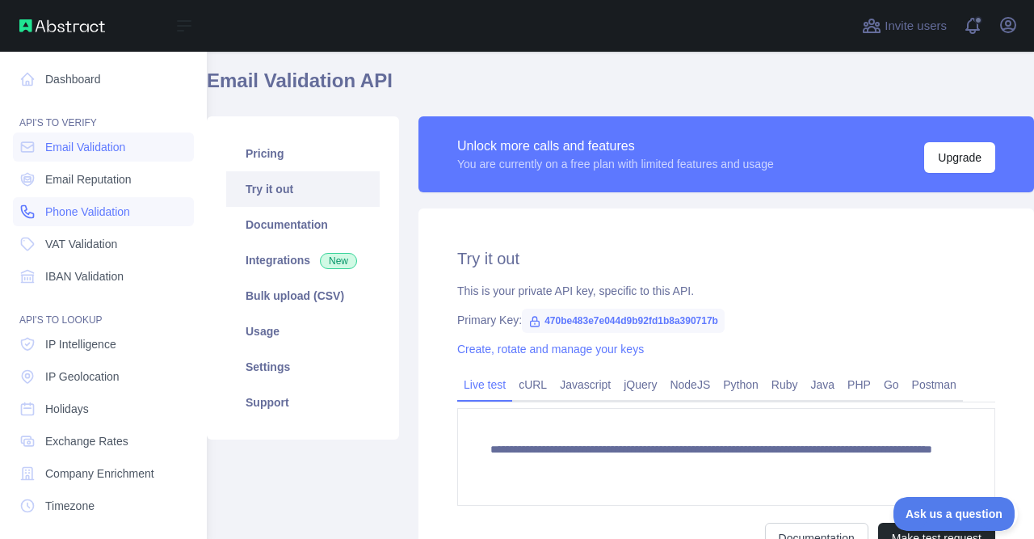
click at [92, 218] on span "Phone Validation" at bounding box center [87, 212] width 85 height 16
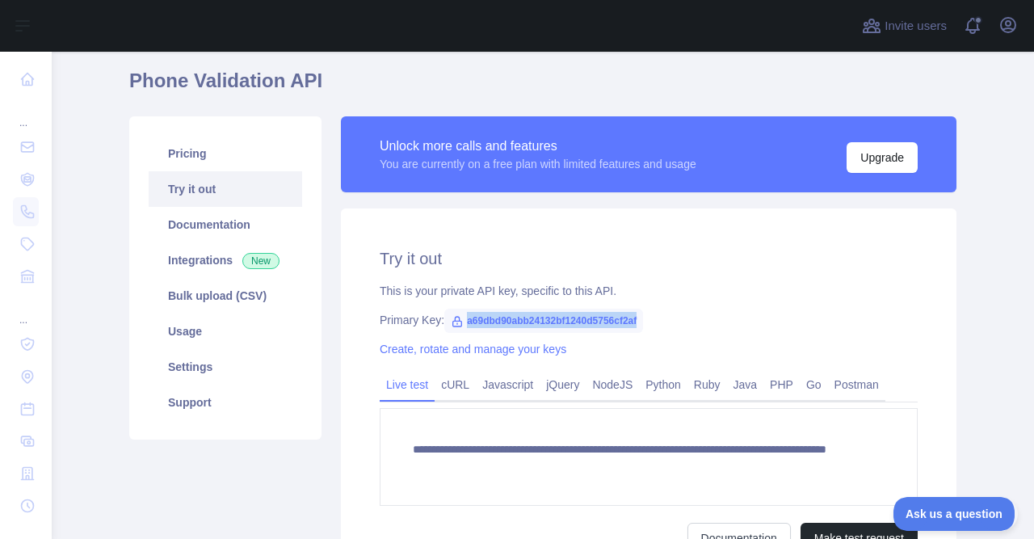
drag, startPoint x: 464, startPoint y: 319, endPoint x: 667, endPoint y: 304, distance: 203.2
click at [667, 305] on div "**********" at bounding box center [648, 400] width 615 height 384
copy span "a69dbd90abb24132bf1240d5756cf2af"
click at [689, 103] on h1 "Phone Validation API" at bounding box center [542, 87] width 827 height 39
click at [1005, 28] on icon "button" at bounding box center [1007, 24] width 19 height 19
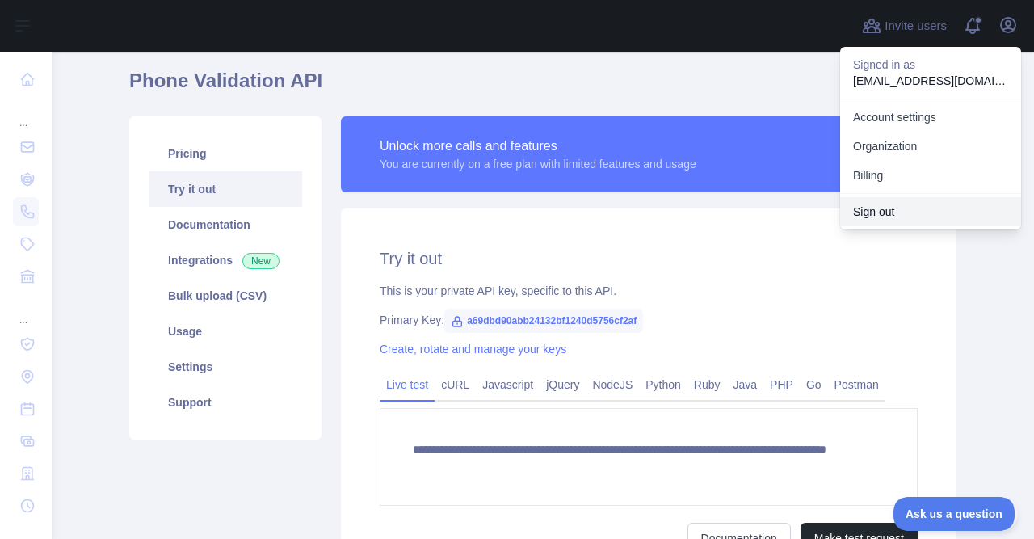
click at [872, 209] on button "Sign out" at bounding box center [930, 211] width 181 height 29
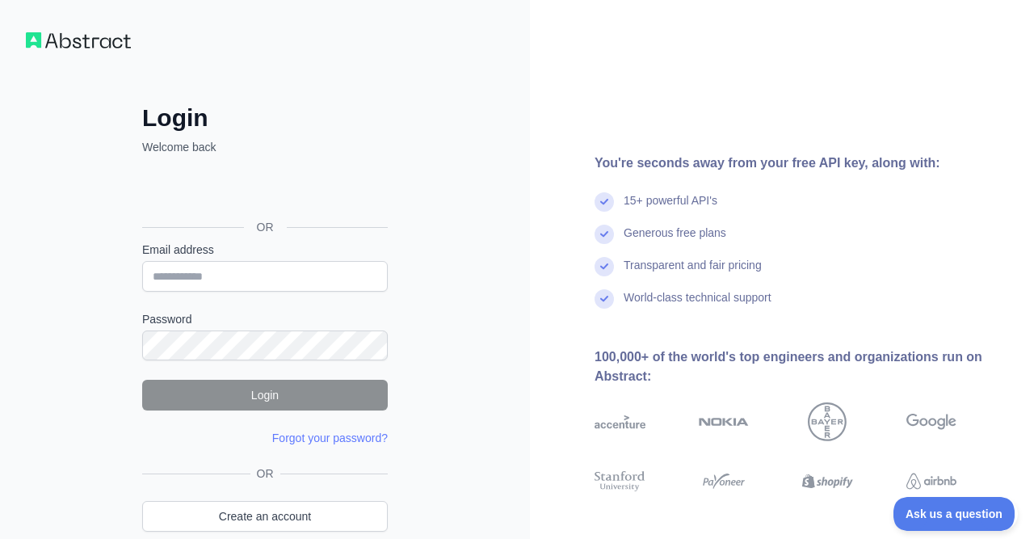
click at [371, 186] on div "Sign in with Google. Opens in new tab" at bounding box center [263, 191] width 242 height 36
